Goal: Information Seeking & Learning: Learn about a topic

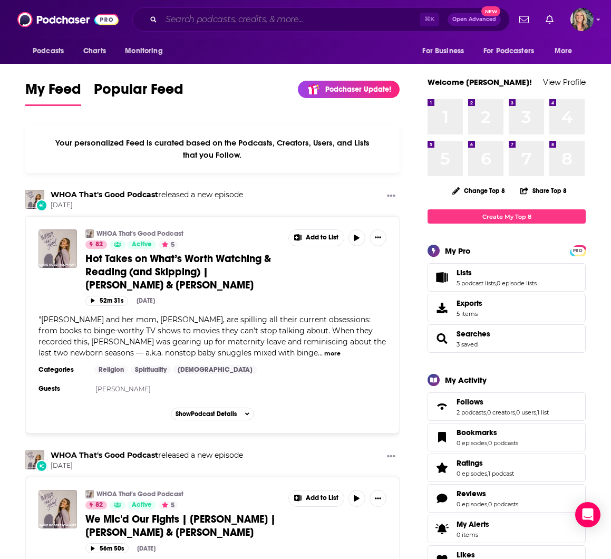
click at [188, 16] on input "Search podcasts, credits, & more..." at bounding box center [290, 19] width 258 height 17
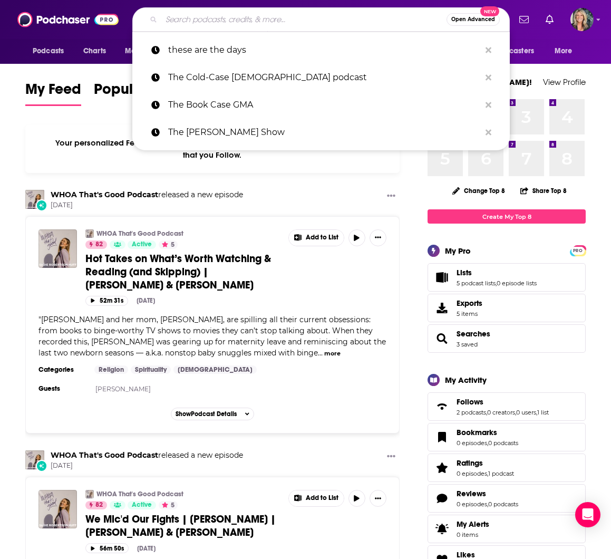
paste input "Focus on the Family’s Boundless Show"
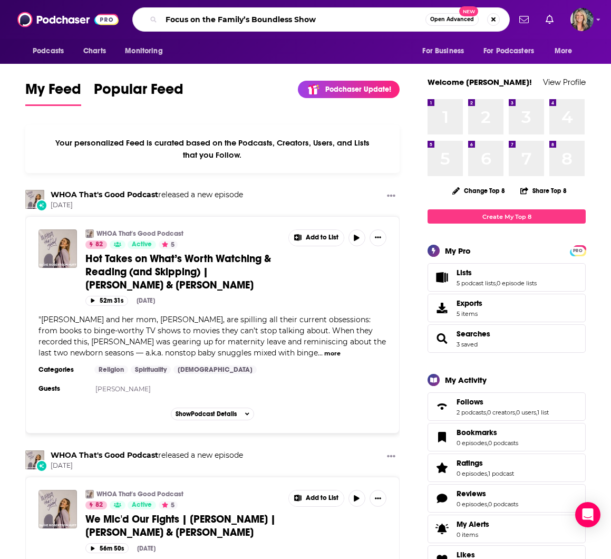
type input "Focus on the Family’s Boundless Show"
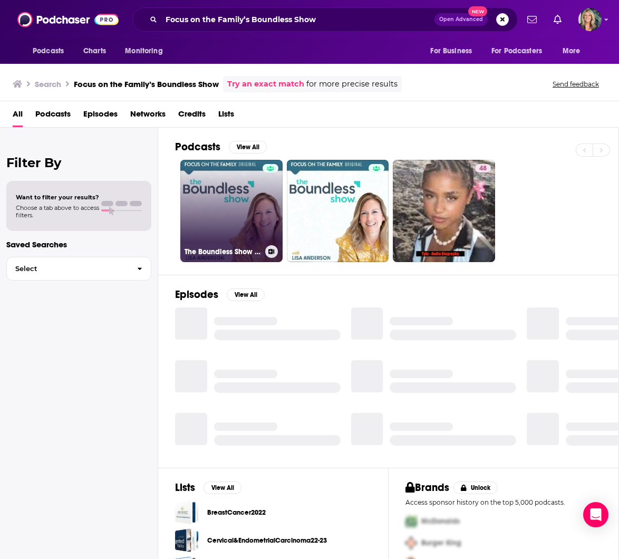
click at [231, 213] on link "The Boundless Show on ElSitioCristiano.com" at bounding box center [231, 211] width 102 height 102
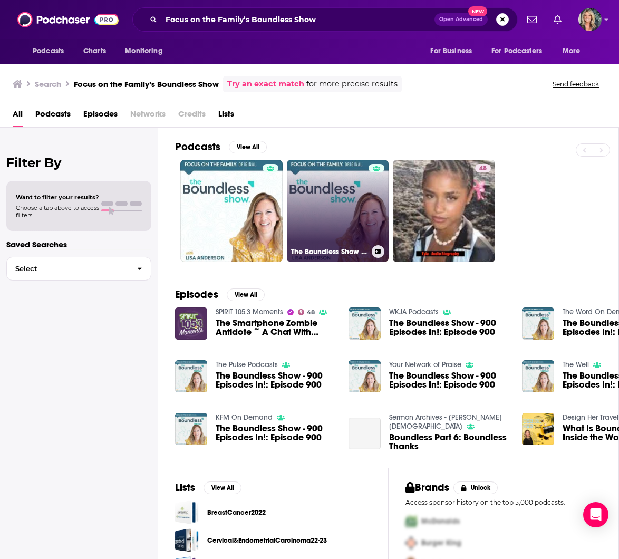
click at [338, 210] on link "The Boundless Show on Oneplace.com" at bounding box center [338, 211] width 102 height 102
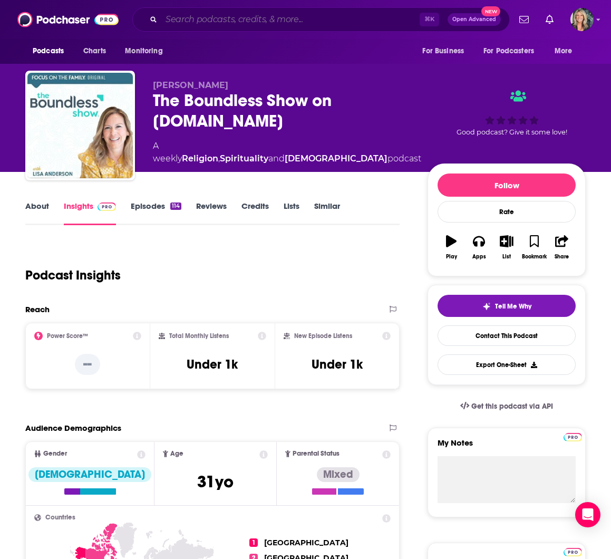
click at [183, 18] on input "Search podcasts, credits, & more..." at bounding box center [290, 19] width 258 height 17
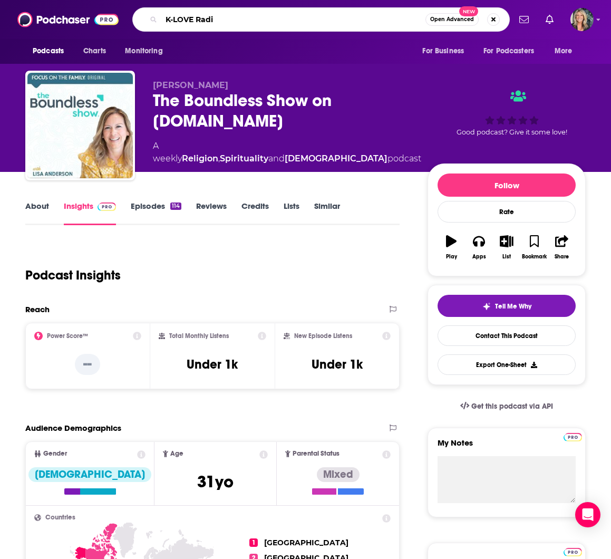
type input "K-LOVE Radio"
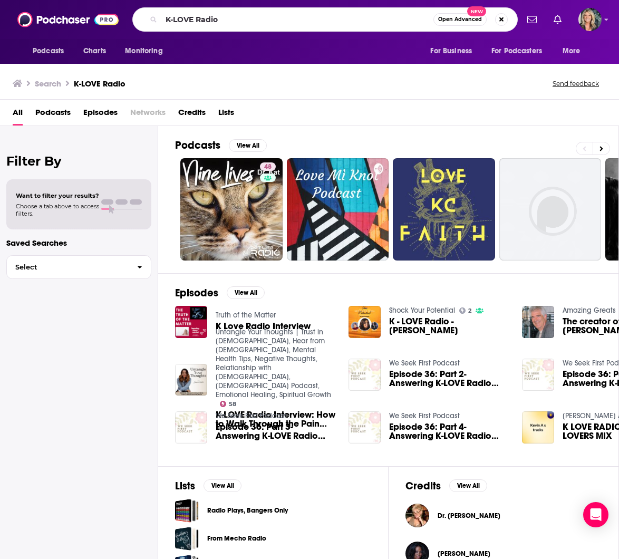
click at [124, 348] on div "Filter By Want to filter your results? Choose a tab above to access filters. Sa…" at bounding box center [79, 405] width 158 height 559
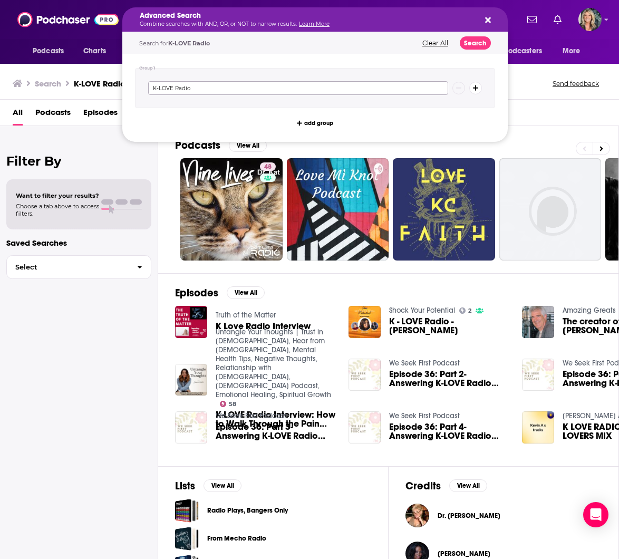
click at [203, 88] on input "K-LOVE Radio" at bounding box center [298, 88] width 300 height 14
type input "K-LOVE Radio podcast"
click at [487, 18] on icon "Search podcasts, credits, & more..." at bounding box center [488, 20] width 6 height 8
click at [485, 18] on icon "Search podcasts, credits, & more..." at bounding box center [488, 20] width 6 height 6
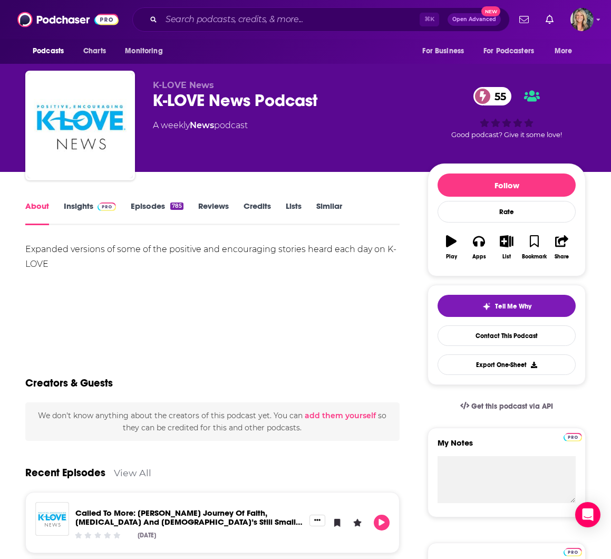
click at [71, 204] on link "Insights" at bounding box center [90, 213] width 52 height 24
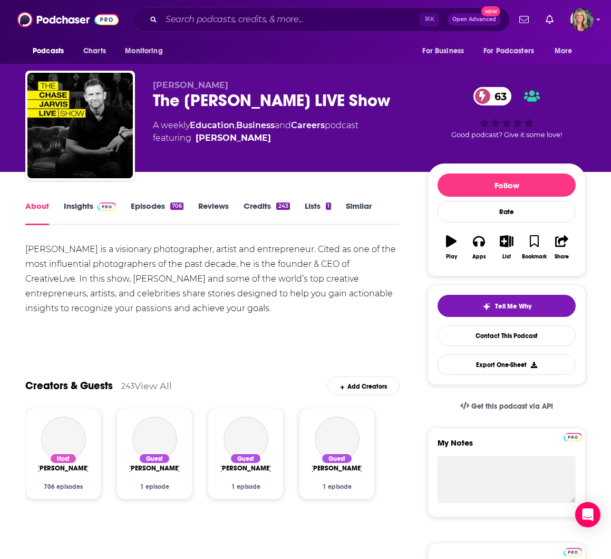
click at [77, 205] on link "Insights" at bounding box center [90, 213] width 52 height 24
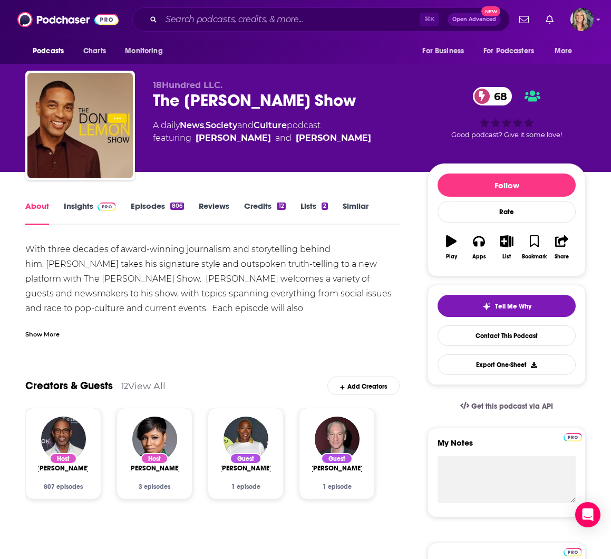
click at [76, 204] on link "Insights" at bounding box center [90, 213] width 52 height 24
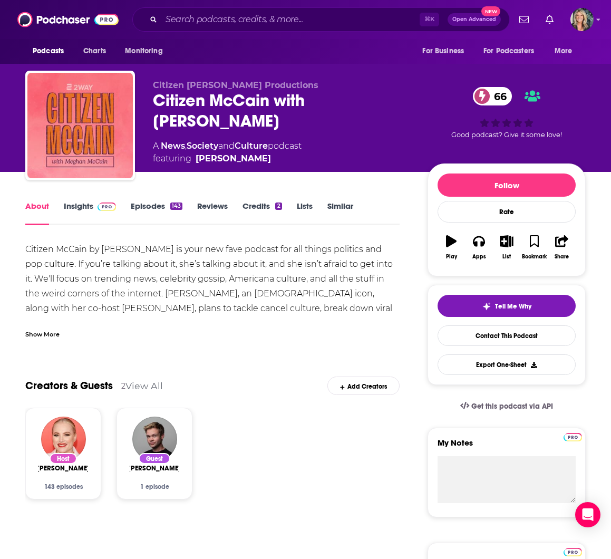
click at [79, 206] on link "Insights" at bounding box center [90, 213] width 52 height 24
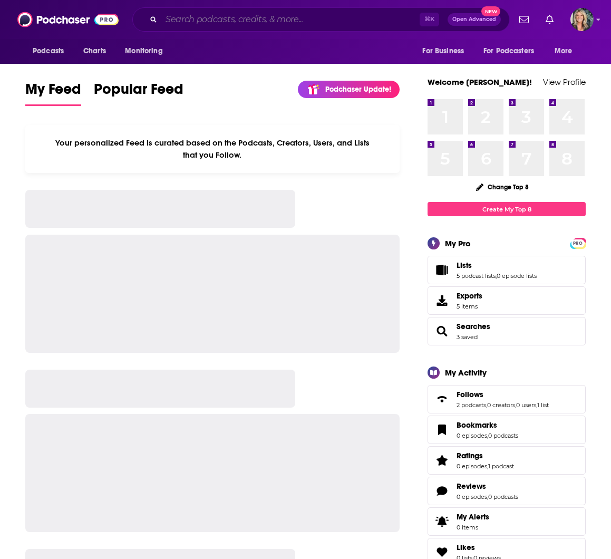
click at [190, 21] on input "Search podcasts, credits, & more..." at bounding box center [290, 19] width 258 height 17
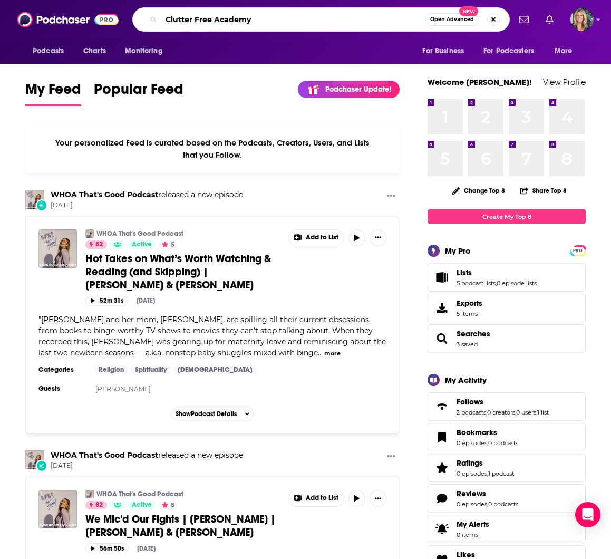
type input "Clutter Free Academy"
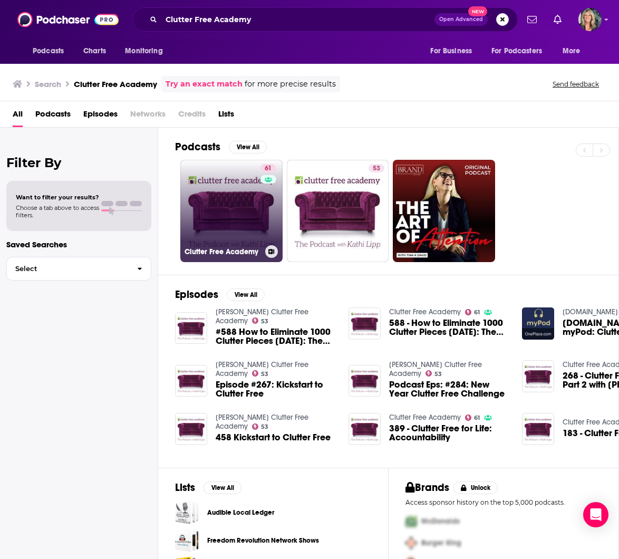
click at [233, 208] on link "61 Clutter Free Academy" at bounding box center [231, 211] width 102 height 102
